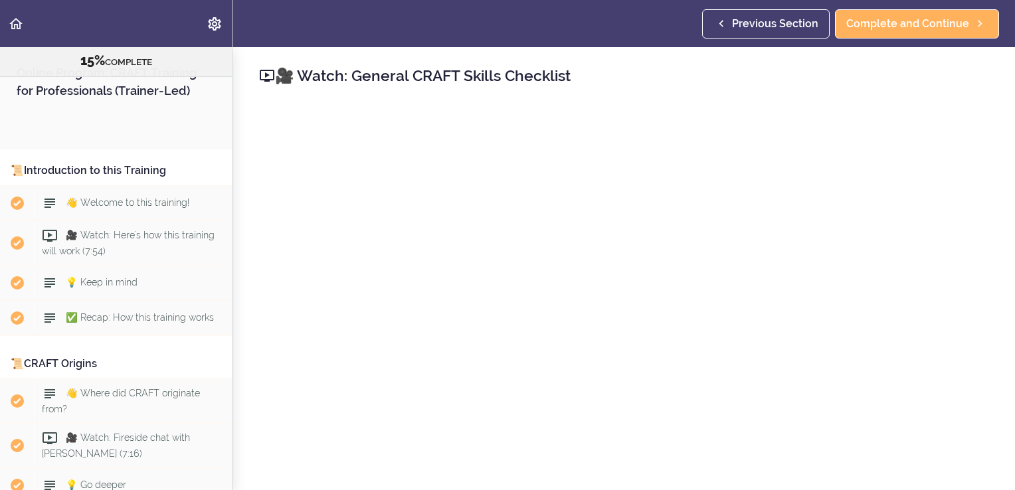
scroll to position [1399, 0]
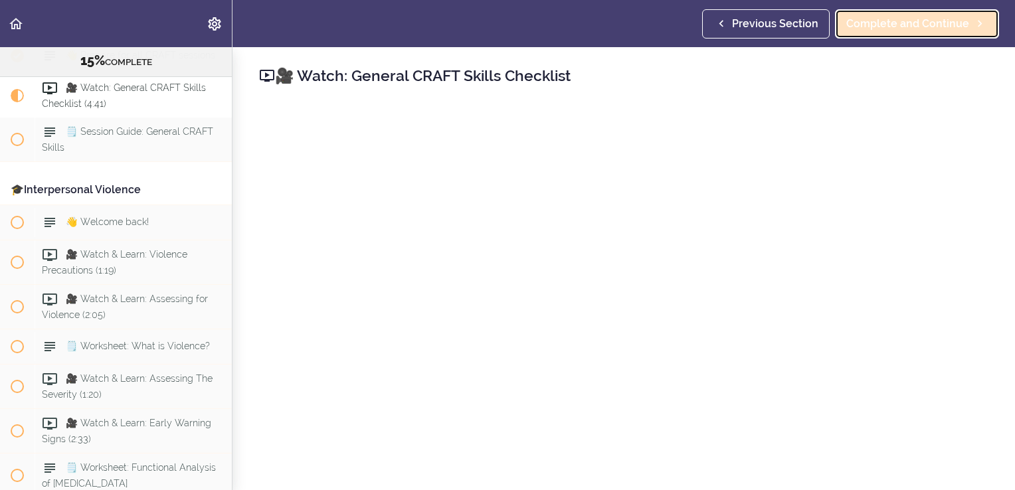
click at [899, 23] on span "Complete and Continue" at bounding box center [907, 24] width 123 height 16
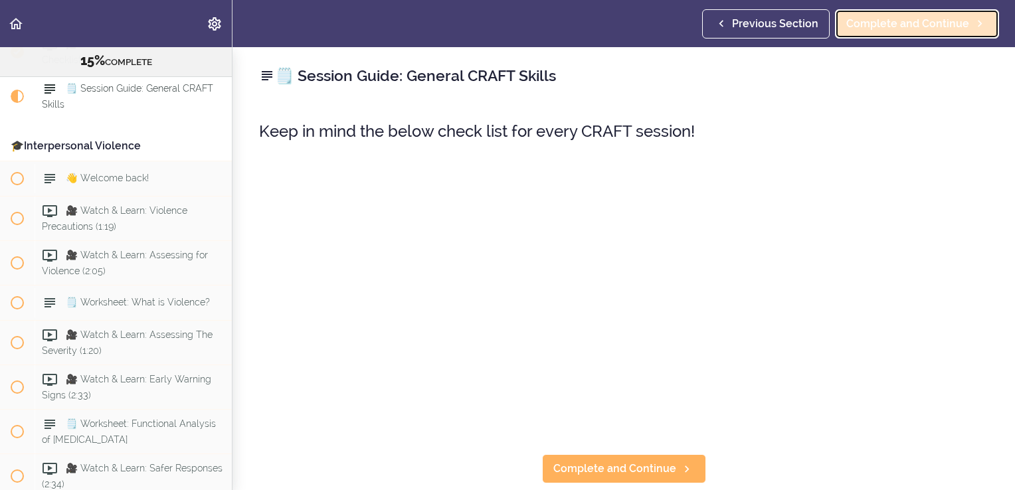
scroll to position [1443, 0]
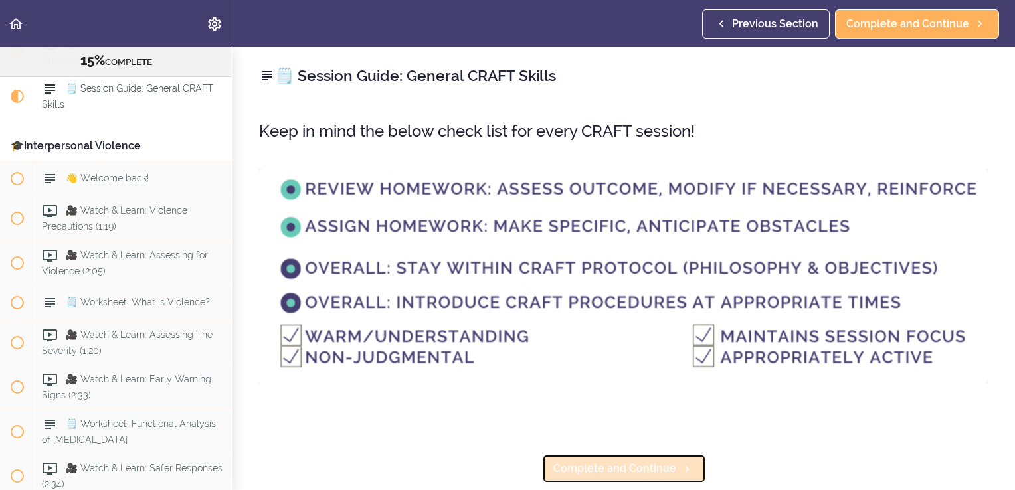
click at [604, 456] on link "Complete and Continue" at bounding box center [624, 468] width 164 height 29
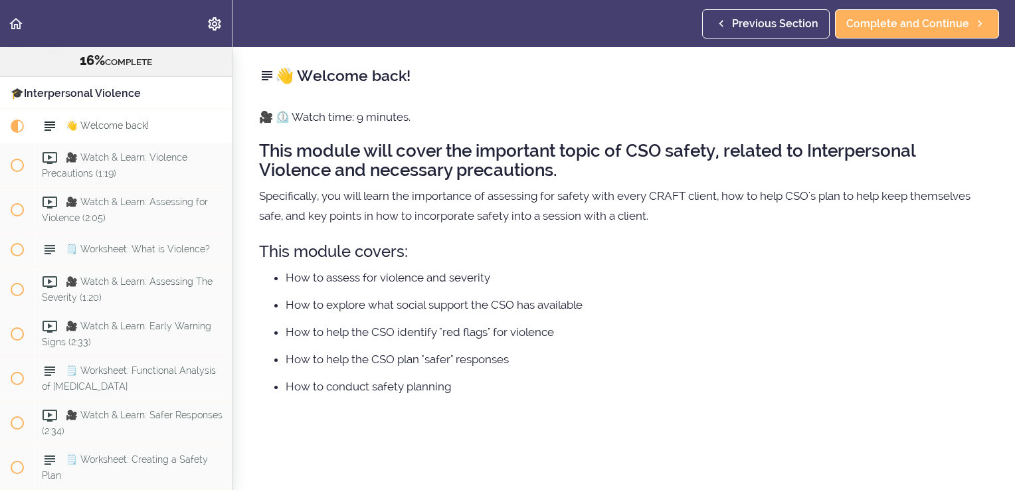
scroll to position [1530, 0]
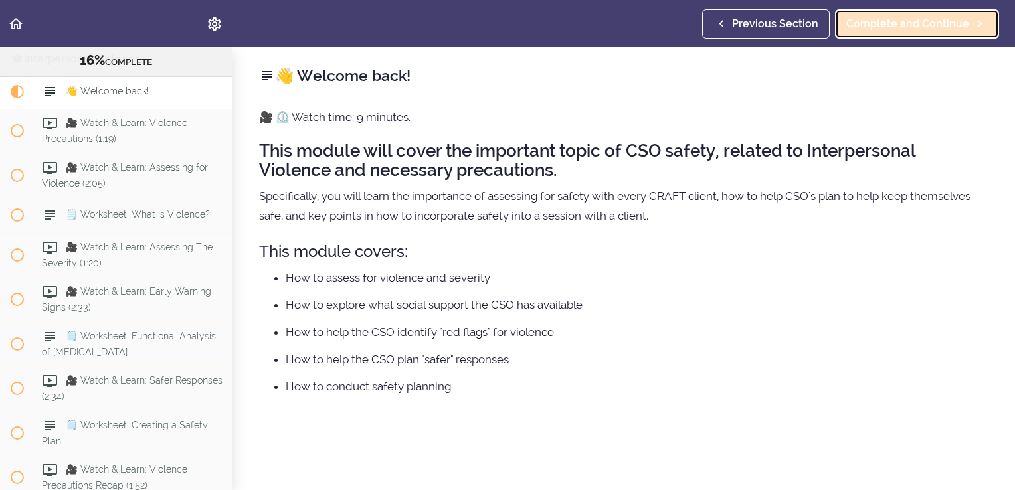
click at [906, 30] on span "Complete and Continue" at bounding box center [907, 24] width 123 height 16
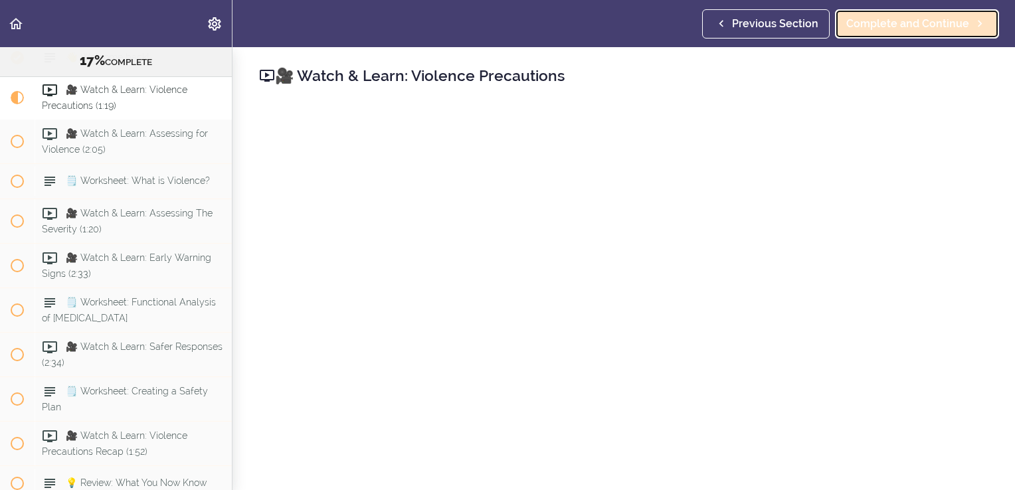
scroll to position [1565, 0]
click at [889, 27] on span "Complete and Continue" at bounding box center [907, 24] width 123 height 16
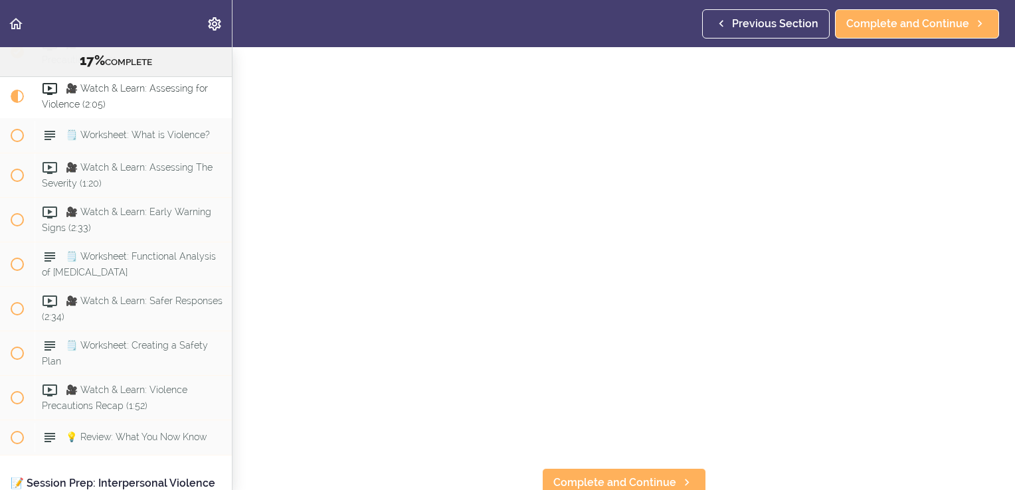
scroll to position [81, 0]
click at [613, 469] on span "Complete and Continue" at bounding box center [614, 476] width 123 height 16
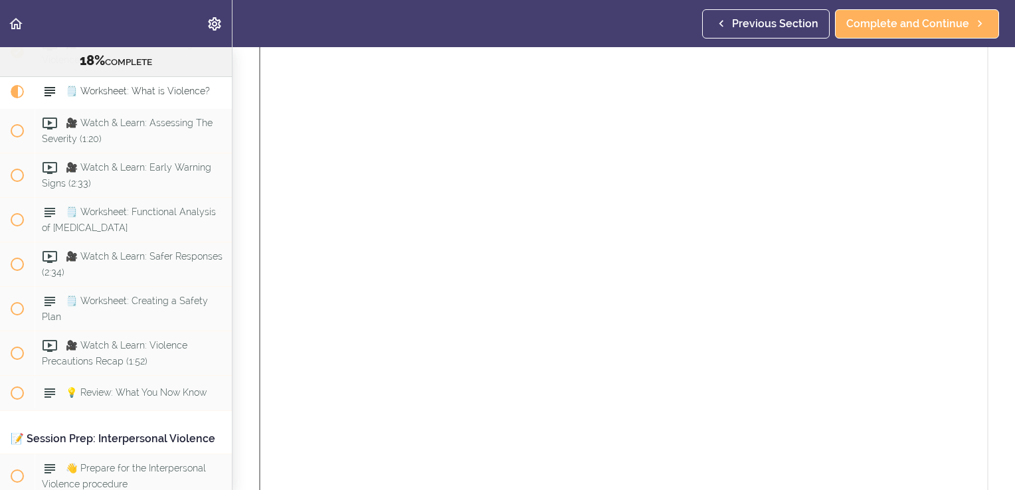
scroll to position [309, 0]
click at [899, 28] on span "Complete and Continue" at bounding box center [907, 24] width 123 height 16
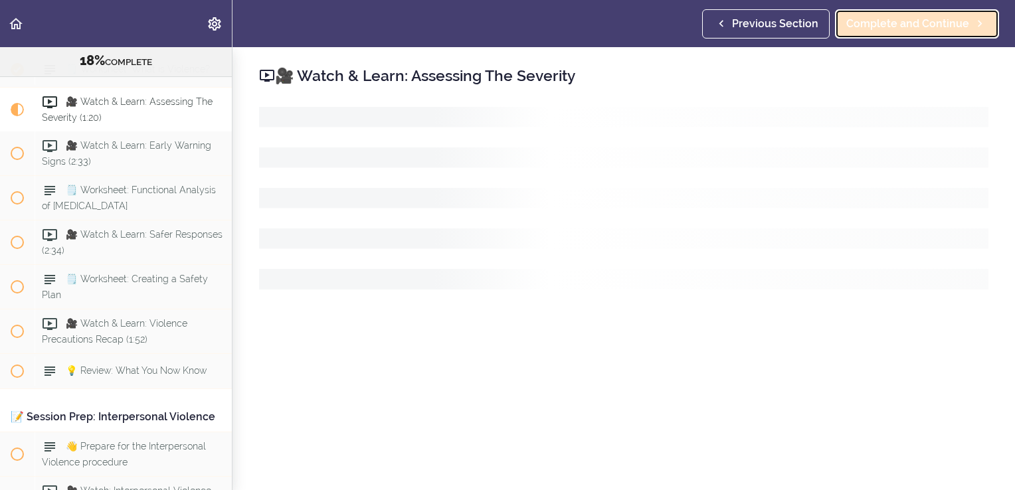
scroll to position [1690, 0]
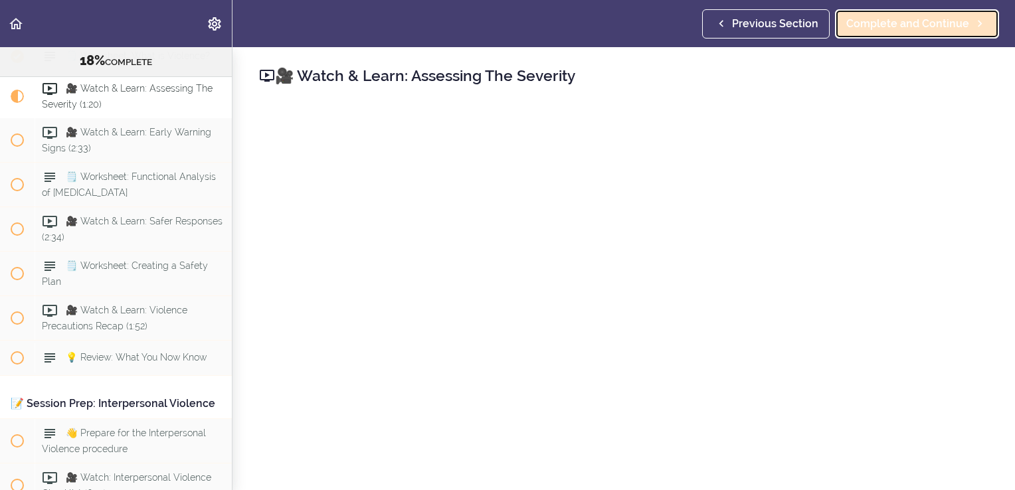
click at [874, 20] on span "Complete and Continue" at bounding box center [907, 24] width 123 height 16
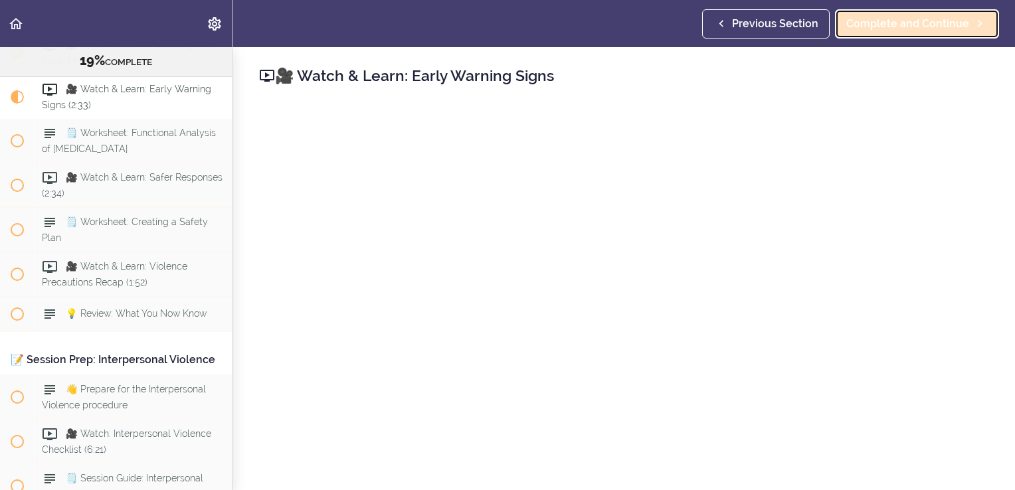
scroll to position [1734, 0]
click at [893, 26] on span "Complete and Continue" at bounding box center [907, 24] width 123 height 16
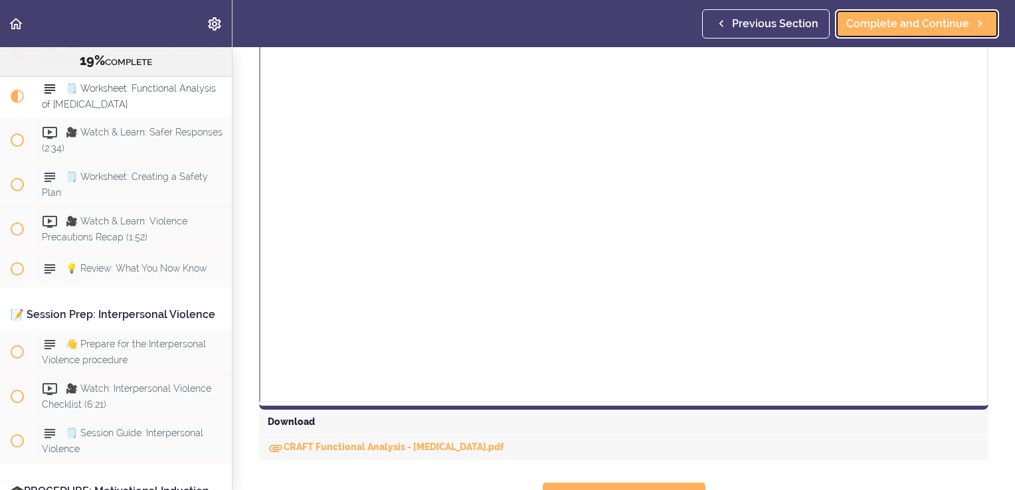
scroll to position [357, 0]
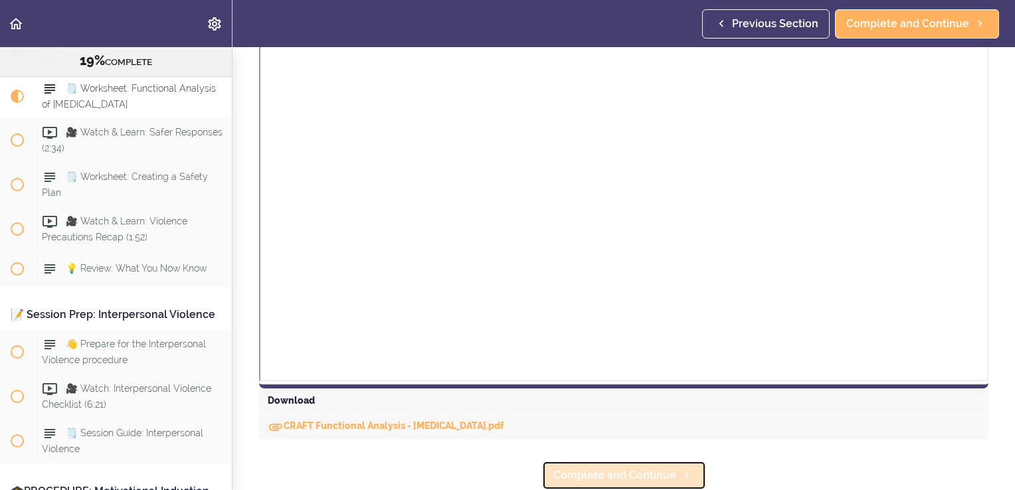
click at [634, 468] on span "Complete and Continue" at bounding box center [614, 476] width 123 height 16
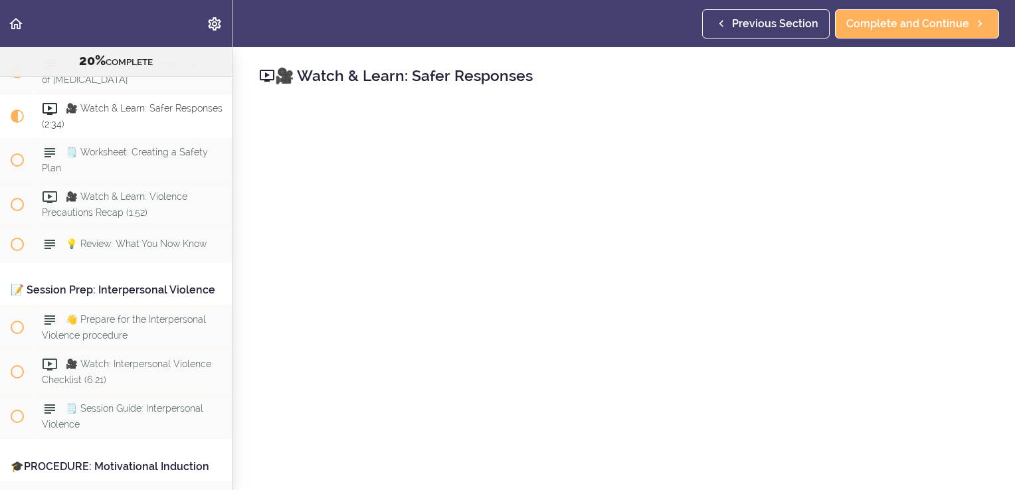
scroll to position [1823, 0]
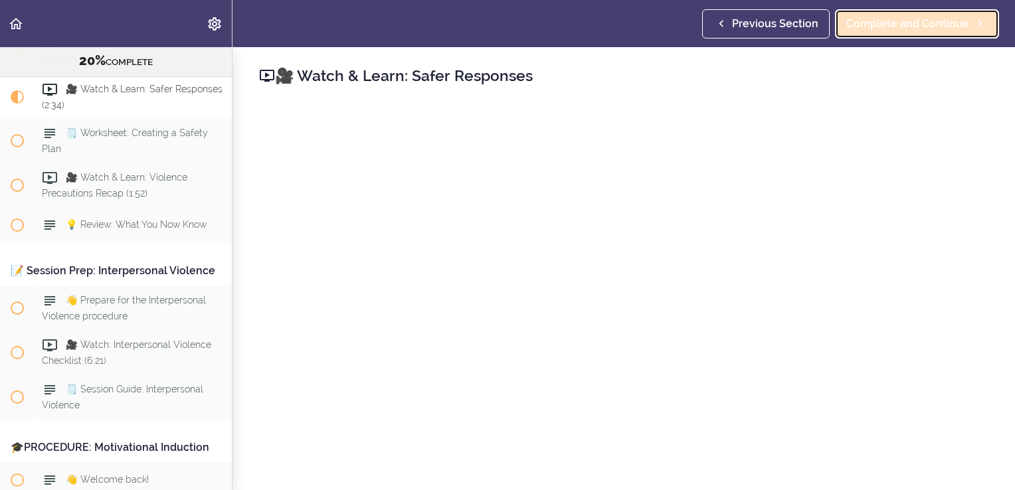
click at [894, 27] on span "Complete and Continue" at bounding box center [907, 24] width 123 height 16
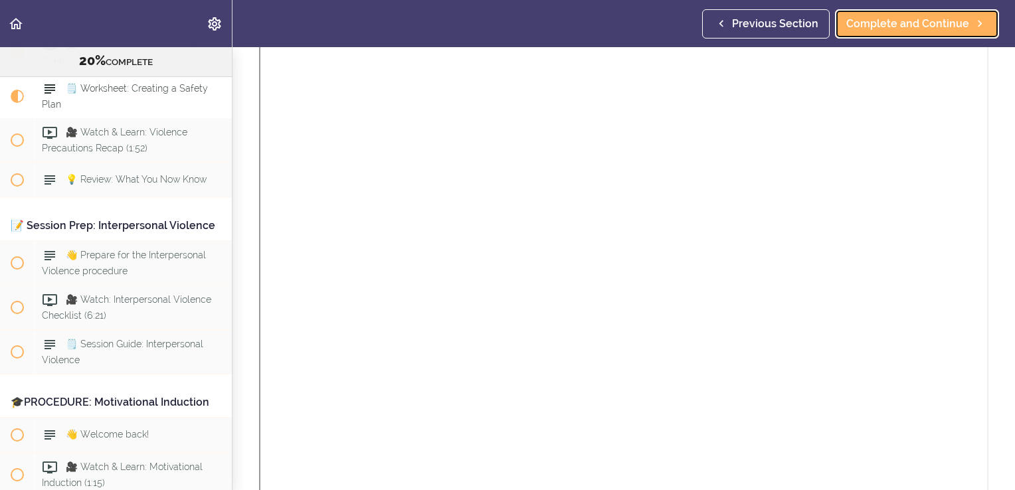
scroll to position [331, 0]
click at [930, 24] on span "Complete and Continue" at bounding box center [907, 24] width 123 height 16
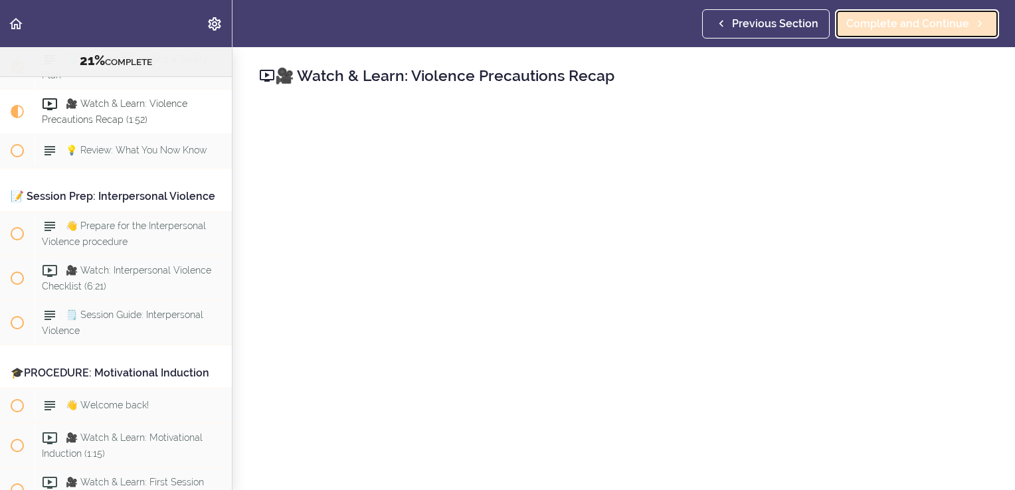
scroll to position [1912, 0]
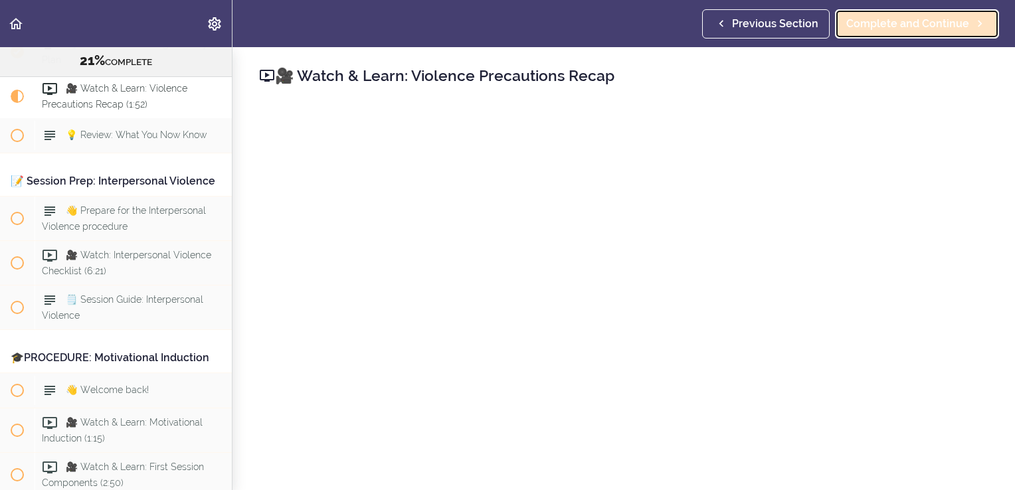
click at [894, 24] on span "Complete and Continue" at bounding box center [907, 24] width 123 height 16
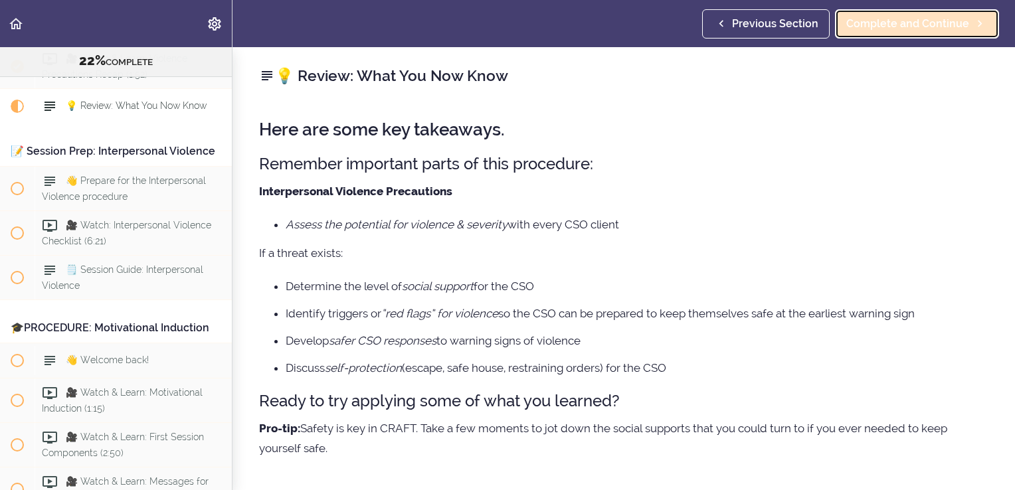
scroll to position [1957, 0]
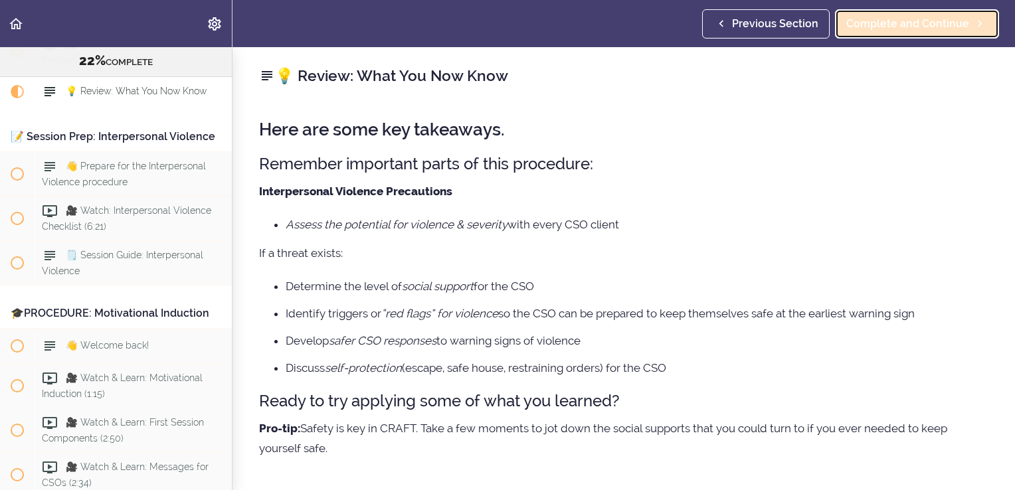
click at [893, 20] on span "Complete and Continue" at bounding box center [907, 24] width 123 height 16
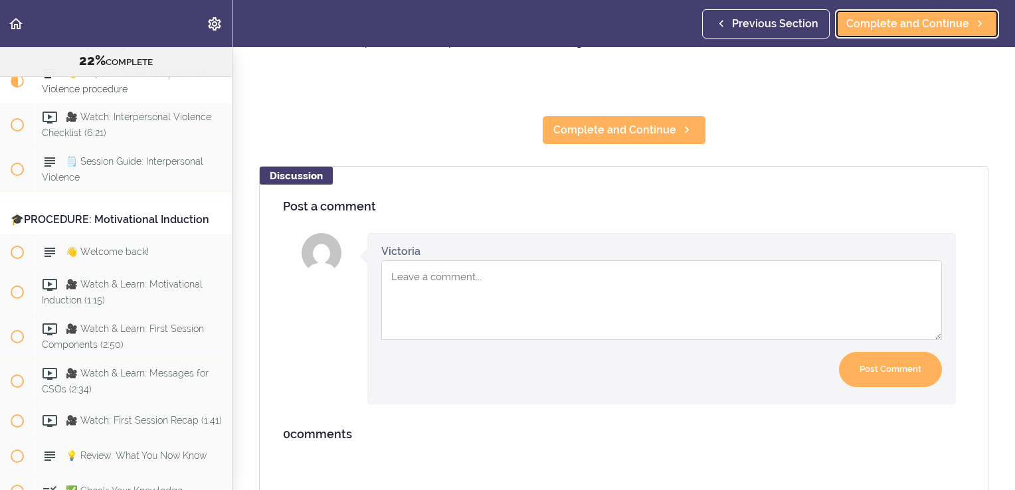
scroll to position [399, 0]
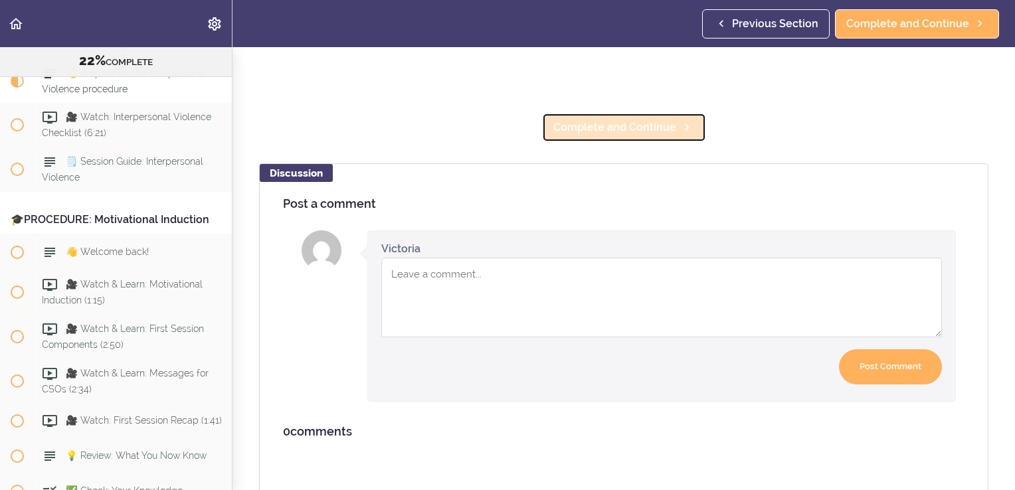
click at [600, 126] on span "Complete and Continue" at bounding box center [614, 128] width 123 height 16
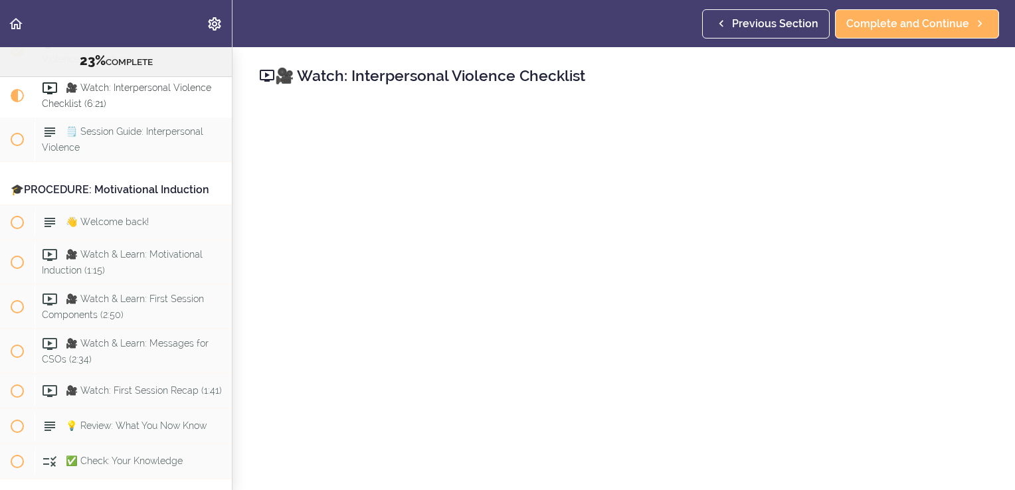
scroll to position [2095, 0]
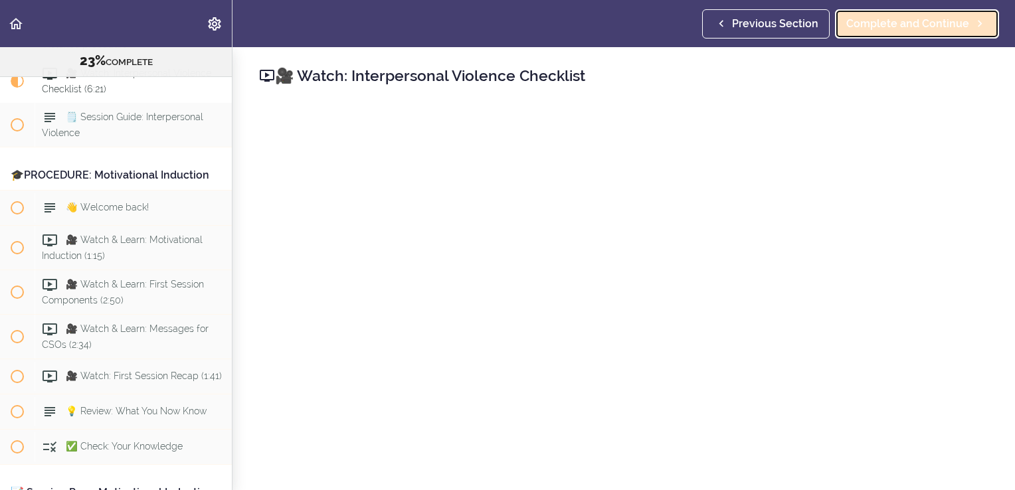
click at [872, 18] on span "Complete and Continue" at bounding box center [907, 24] width 123 height 16
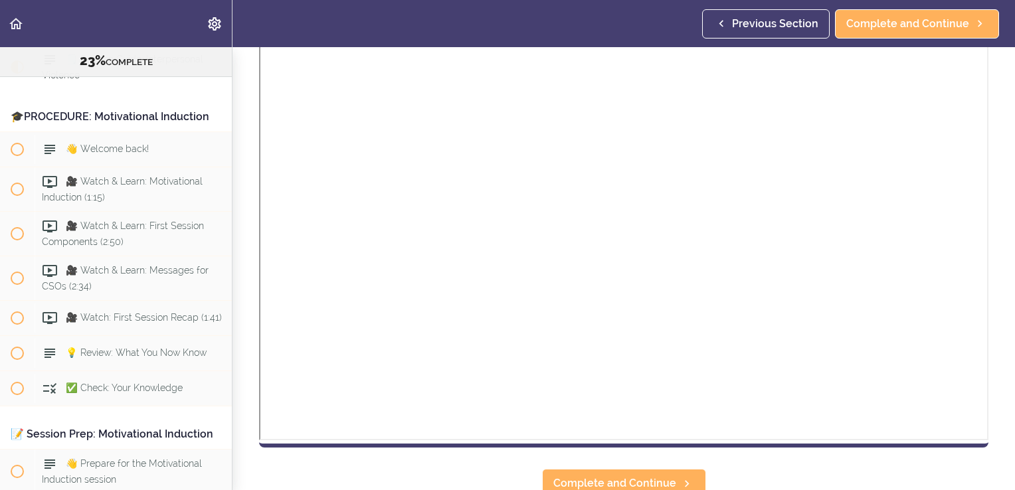
scroll to position [296, 0]
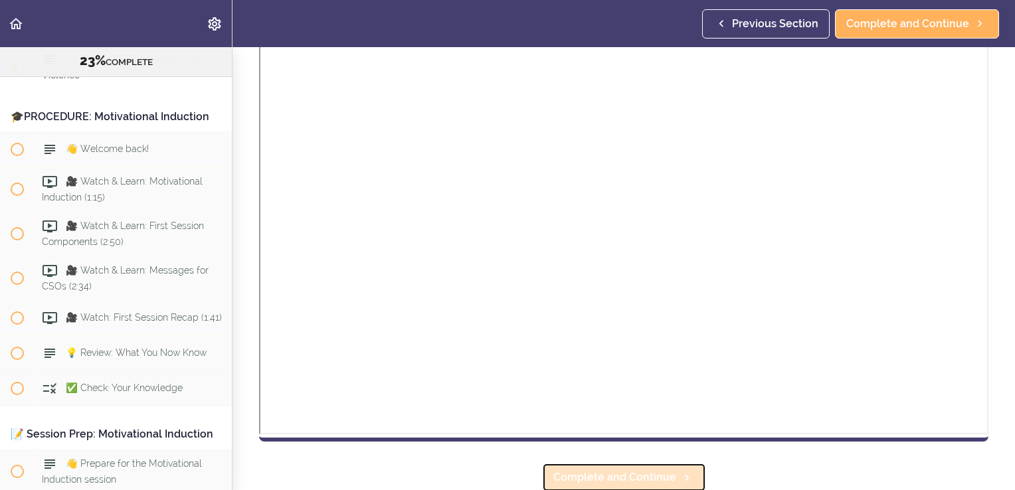
click at [682, 466] on link "Complete and Continue" at bounding box center [624, 477] width 164 height 29
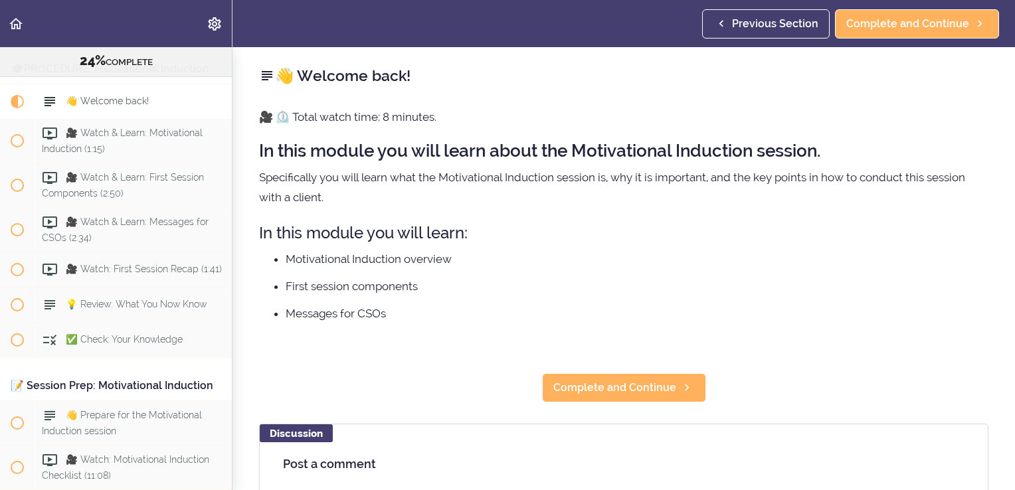
scroll to position [2227, 0]
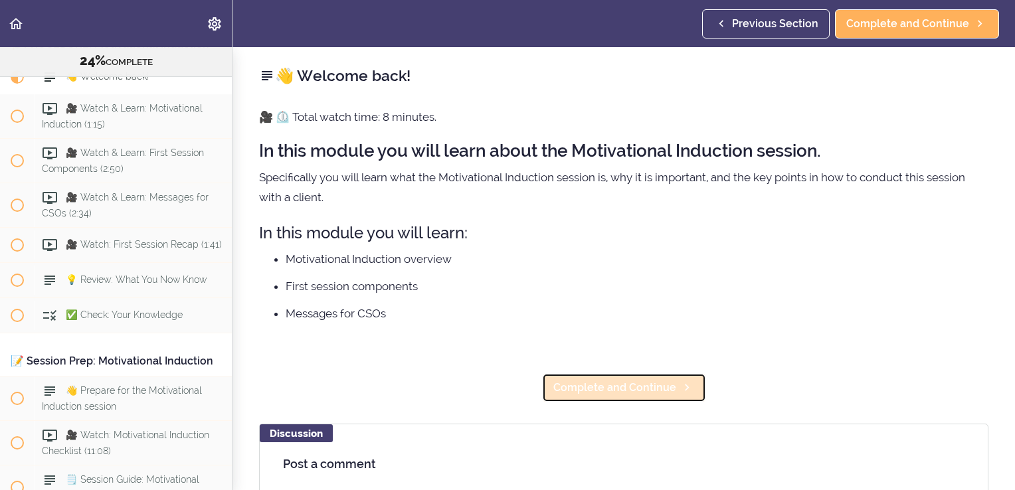
click at [619, 387] on span "Complete and Continue" at bounding box center [614, 388] width 123 height 16
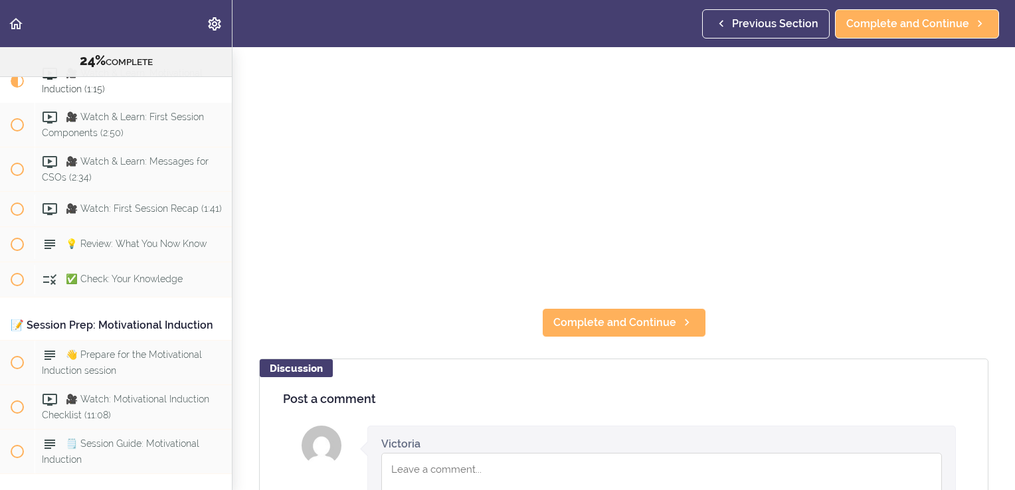
scroll to position [231, 0]
click at [622, 321] on span "Complete and Continue" at bounding box center [614, 322] width 123 height 16
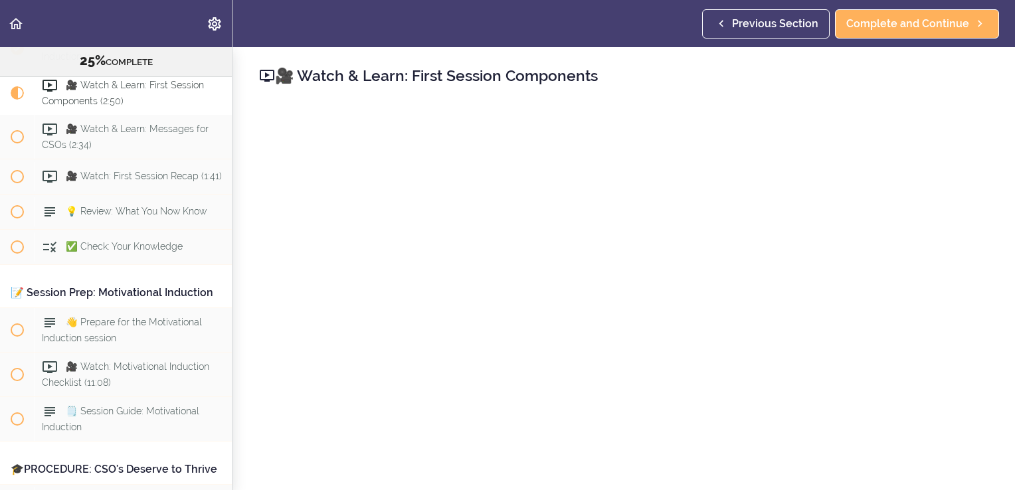
scroll to position [2306, 0]
